Goal: Obtain resource: Obtain resource

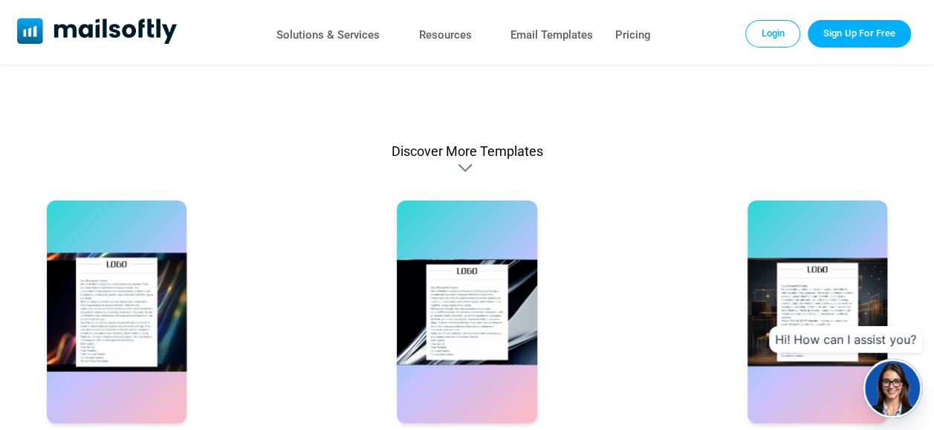
scroll to position [822, 0]
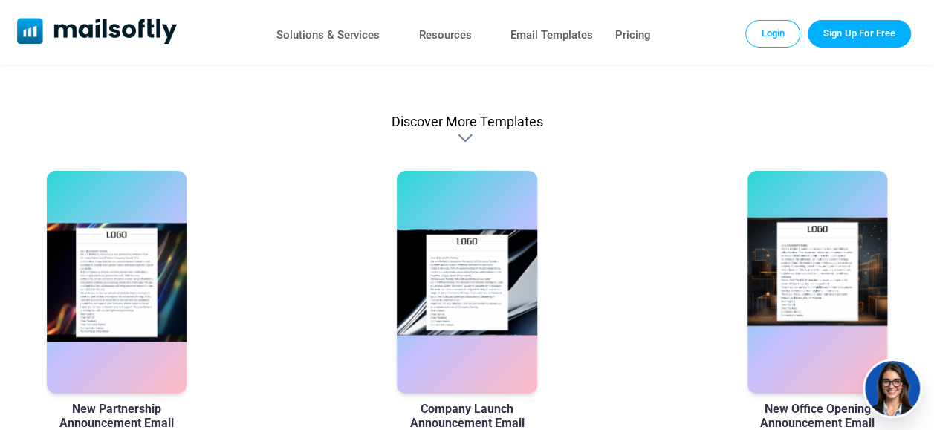
click at [843, 297] on div at bounding box center [818, 282] width 140 height 223
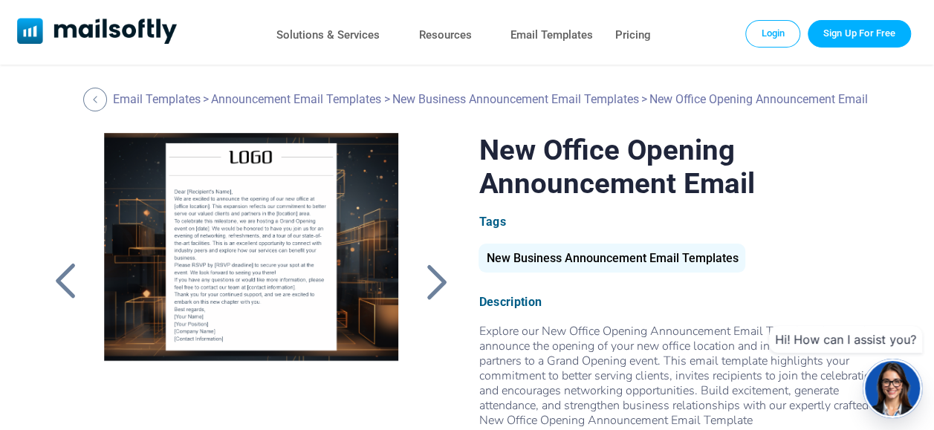
click at [283, 230] on div at bounding box center [251, 319] width 327 height 372
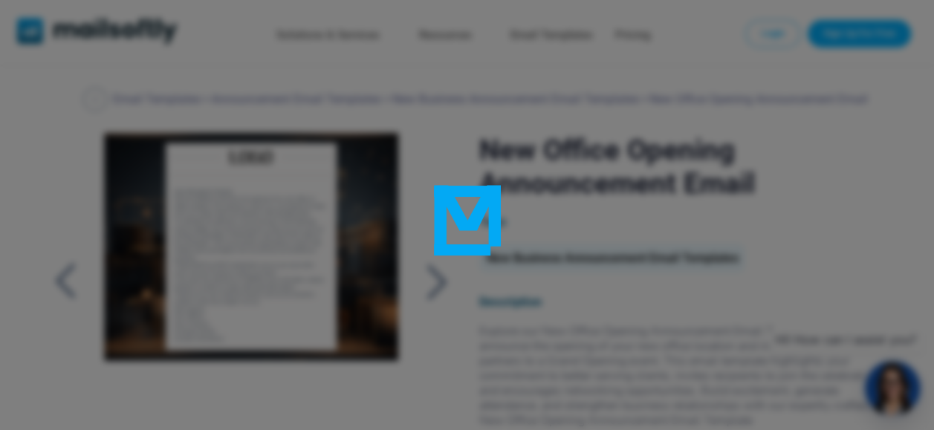
click at [283, 230] on div at bounding box center [467, 215] width 934 height 430
